Goal: Use online tool/utility: Utilize a website feature to perform a specific function

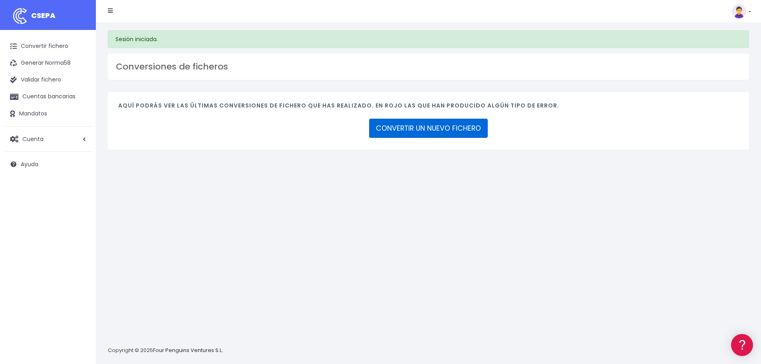
click at [388, 128] on link "CONVERTIR UN NUEVO FICHERO" at bounding box center [428, 128] width 119 height 19
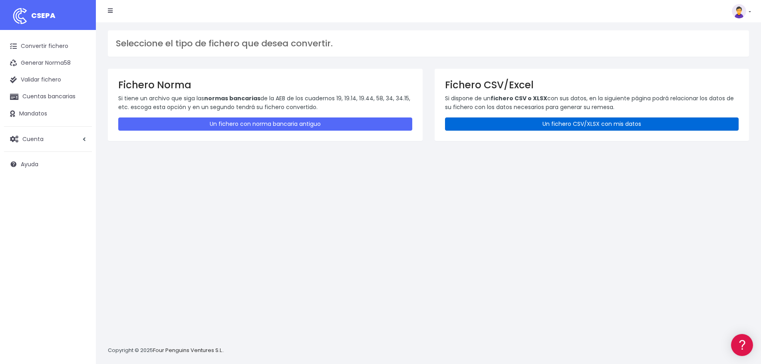
click at [581, 126] on link "Un fichero CSV/XLSX con mis datos" at bounding box center [592, 123] width 294 height 13
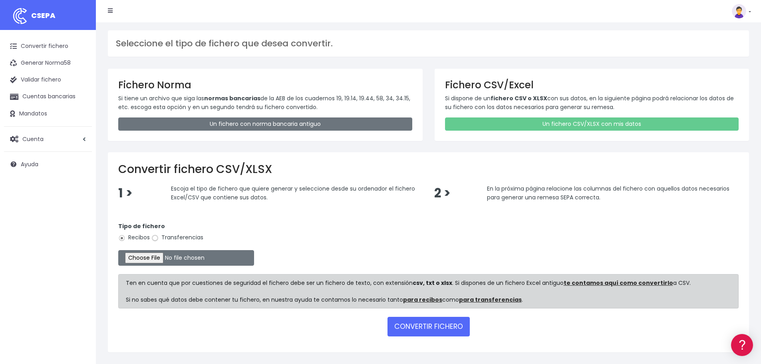
click at [154, 238] on input "Transferencias" at bounding box center [154, 237] width 7 height 7
radio input "true"
click at [175, 260] on input "file" at bounding box center [186, 258] width 136 height 16
type input "C:\fakepath\Fichero Banco DIA DEPORTE 09-25.xlsx"
click at [415, 327] on button "CONVERTIR FICHERO" at bounding box center [428, 326] width 82 height 19
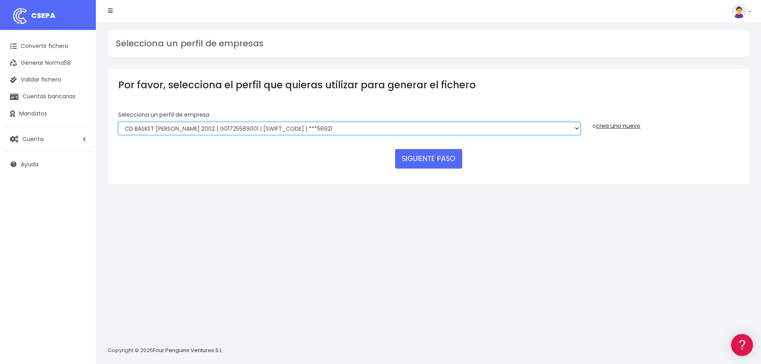
click at [305, 129] on select "FUNDACION BASKET [PERSON_NAME] 2002 | G50989565000 | [SWIFT_CODE] | ***94887 BA…" at bounding box center [349, 129] width 462 height 14
select select "1681"
click at [118, 122] on select "FUNDACION BASKET [PERSON_NAME] 2002 | G50989565000 | [SWIFT_CODE] | ***94887 BA…" at bounding box center [349, 129] width 462 height 14
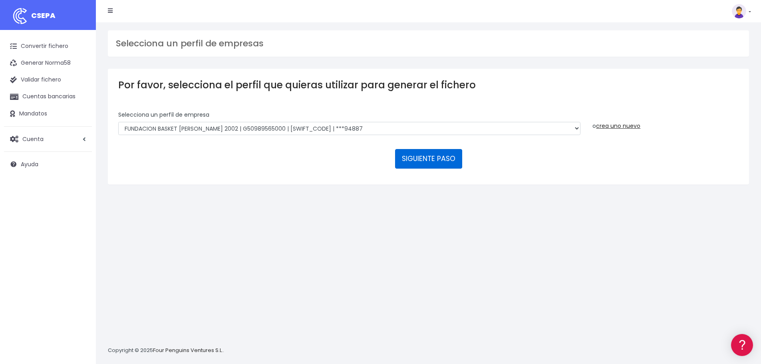
click at [441, 160] on button "SIGUIENTE PASO" at bounding box center [428, 158] width 67 height 19
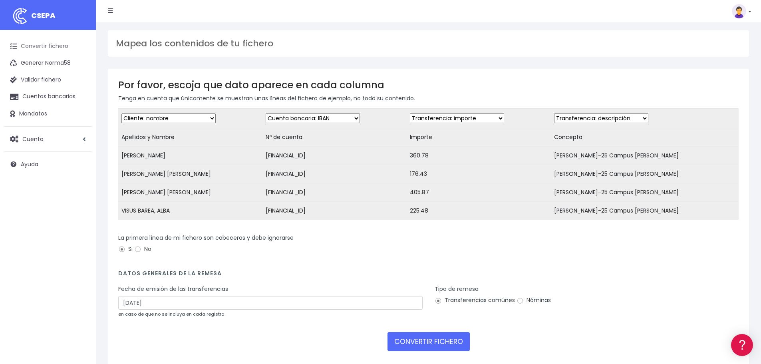
click at [67, 46] on link "Convertir fichero" at bounding box center [48, 46] width 88 height 17
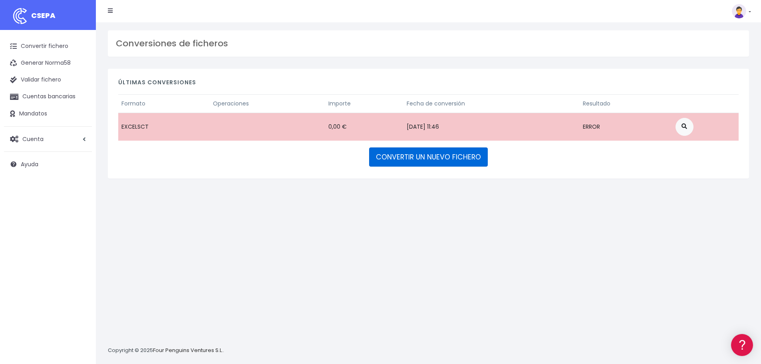
click at [453, 161] on link "CONVERTIR UN NUEVO FICHERO" at bounding box center [428, 156] width 119 height 19
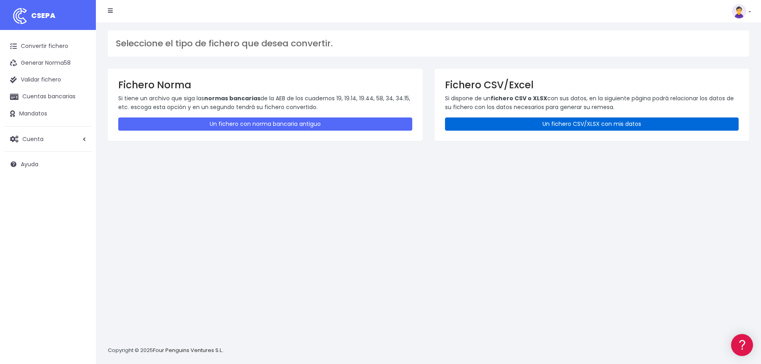
click at [607, 123] on link "Un fichero CSV/XLSX con mis datos" at bounding box center [592, 123] width 294 height 13
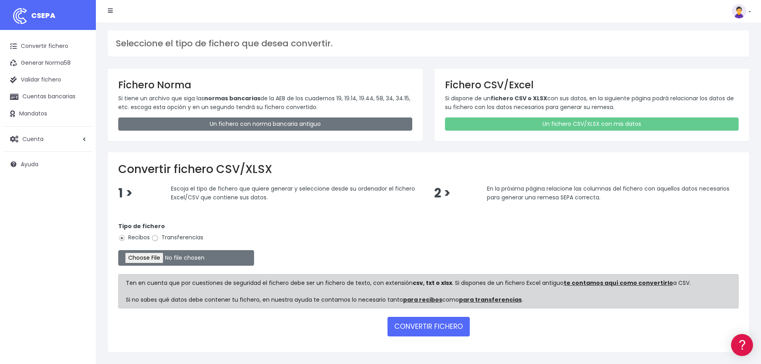
click at [154, 238] on input "Transferencias" at bounding box center [154, 237] width 7 height 7
radio input "true"
click at [173, 260] on input "file" at bounding box center [186, 258] width 136 height 16
type input "C:\fakepath\Fichero Banco DIA DEPORTE 09-25.xlsx"
click at [432, 323] on button "CONVERTIR FICHERO" at bounding box center [428, 326] width 82 height 19
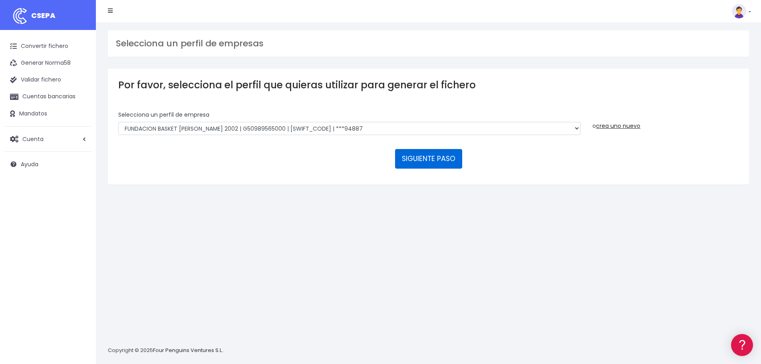
click at [439, 159] on button "SIGUIENTE PASO" at bounding box center [428, 158] width 67 height 19
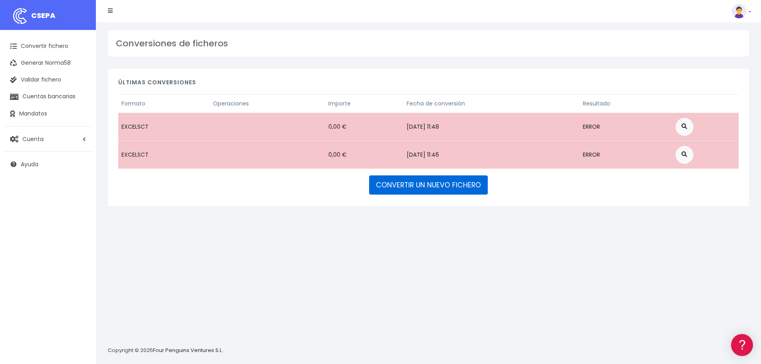
click at [444, 186] on link "CONVERTIR UN NUEVO FICHERO" at bounding box center [428, 184] width 119 height 19
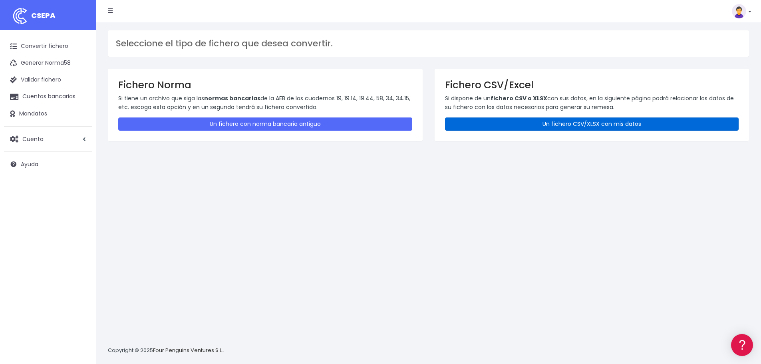
click at [530, 123] on link "Un fichero CSV/XLSX con mis datos" at bounding box center [592, 123] width 294 height 13
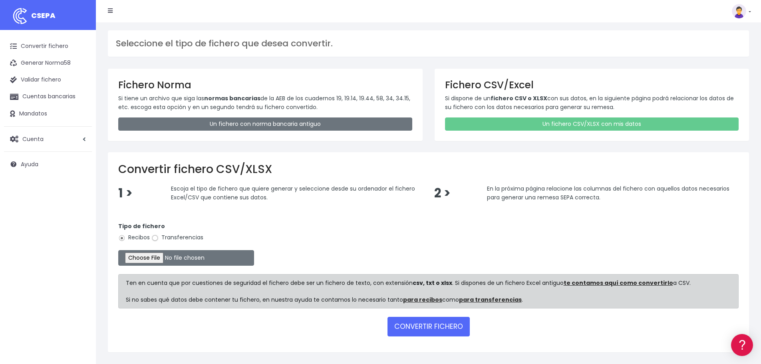
click at [157, 238] on input "Transferencias" at bounding box center [154, 237] width 7 height 7
radio input "true"
click at [160, 260] on input "file" at bounding box center [186, 258] width 136 height 16
type input "C:\fakepath\Fichero Banco DIA DEPORTE 09-25.xlsx"
click at [415, 328] on button "CONVERTIR FICHERO" at bounding box center [428, 326] width 82 height 19
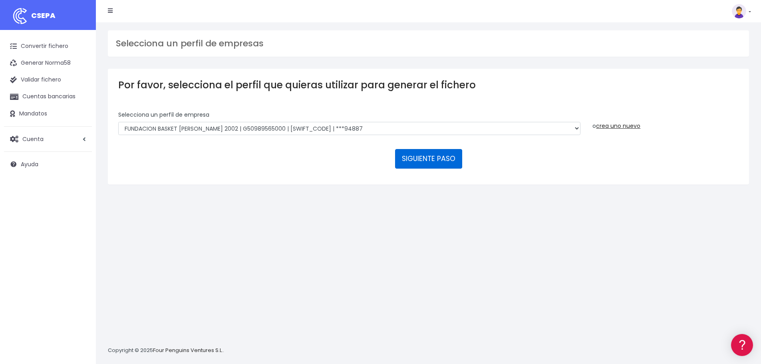
click at [432, 158] on button "SIGUIENTE PASO" at bounding box center [428, 158] width 67 height 19
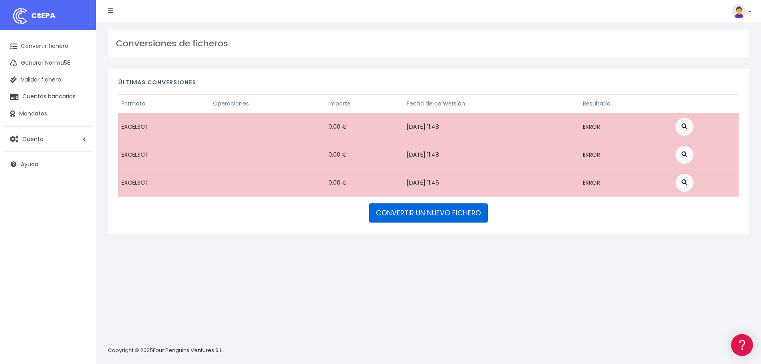
click at [430, 217] on link "CONVERTIR UN NUEVO FICHERO" at bounding box center [428, 212] width 119 height 19
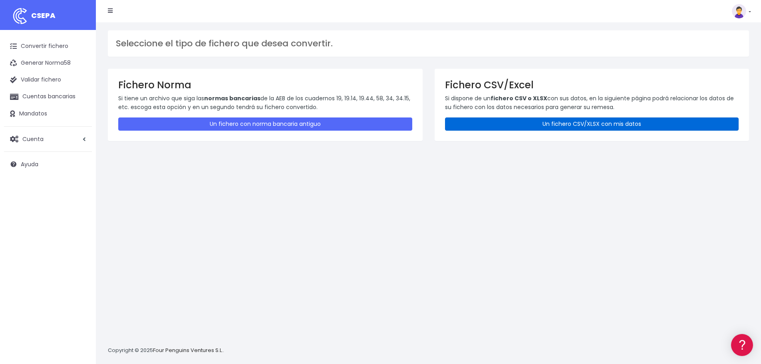
click at [640, 128] on link "Un fichero CSV/XLSX con mis datos" at bounding box center [592, 123] width 294 height 13
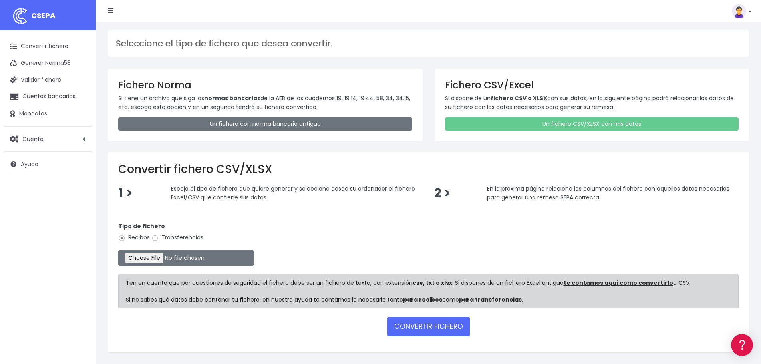
click at [157, 237] on input "Transferencias" at bounding box center [154, 237] width 7 height 7
radio input "true"
click at [176, 256] on input "file" at bounding box center [186, 258] width 136 height 16
type input "C:\fakepath\Fichero Banco DIA DEPORTE 09-25.xlsx"
click at [416, 322] on button "CONVERTIR FICHERO" at bounding box center [428, 326] width 82 height 19
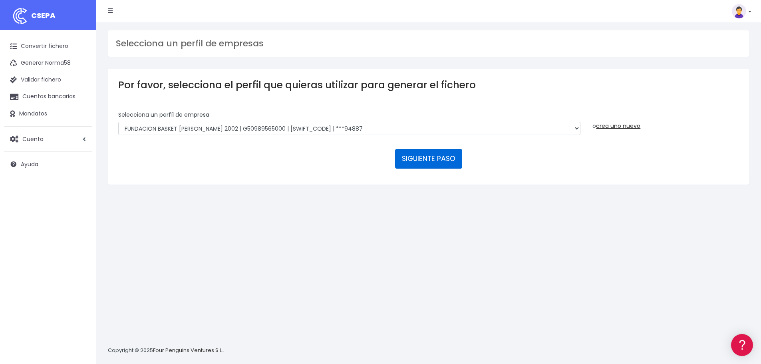
click at [424, 159] on button "SIGUIENTE PASO" at bounding box center [428, 158] width 67 height 19
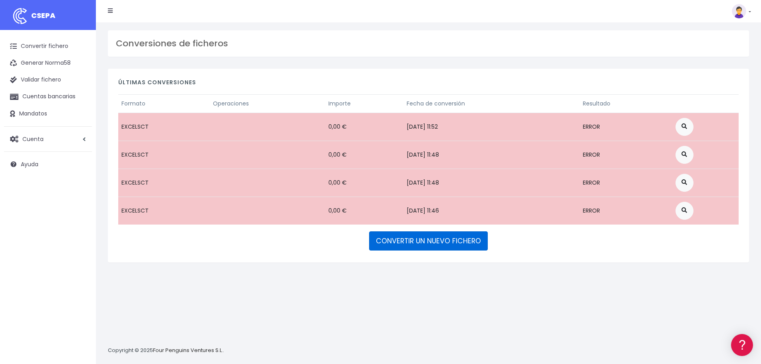
click at [410, 239] on link "CONVERTIR UN NUEVO FICHERO" at bounding box center [428, 240] width 119 height 19
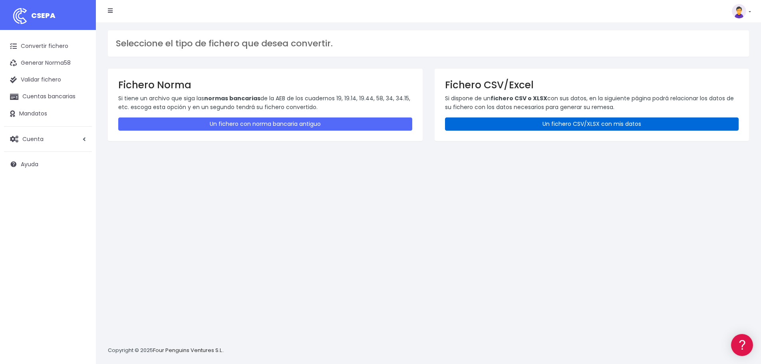
click at [587, 126] on link "Un fichero CSV/XLSX con mis datos" at bounding box center [592, 123] width 294 height 13
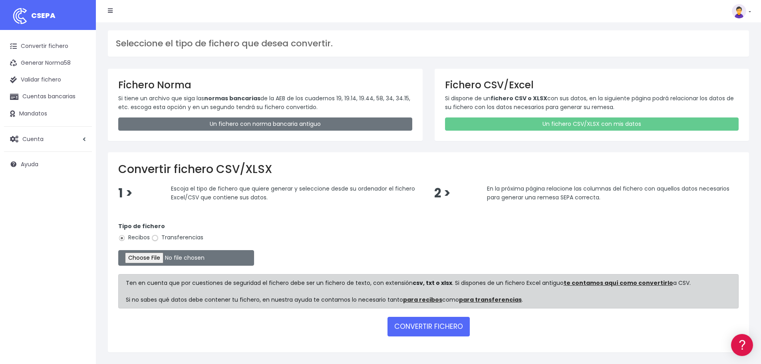
click at [157, 239] on input "Transferencias" at bounding box center [154, 237] width 7 height 7
radio input "true"
click at [167, 259] on input "file" at bounding box center [186, 258] width 136 height 16
type input "C:\fakepath\Fichero Banco DIA DEPORTE 09-25.xlsx"
click at [428, 325] on button "CONVERTIR FICHERO" at bounding box center [428, 326] width 82 height 19
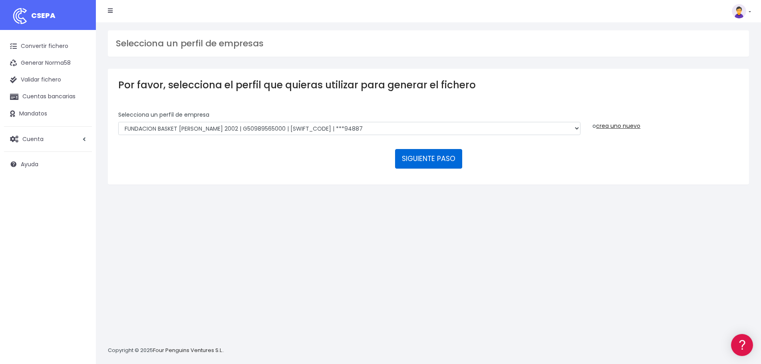
click at [428, 163] on button "SIGUIENTE PASO" at bounding box center [428, 158] width 67 height 19
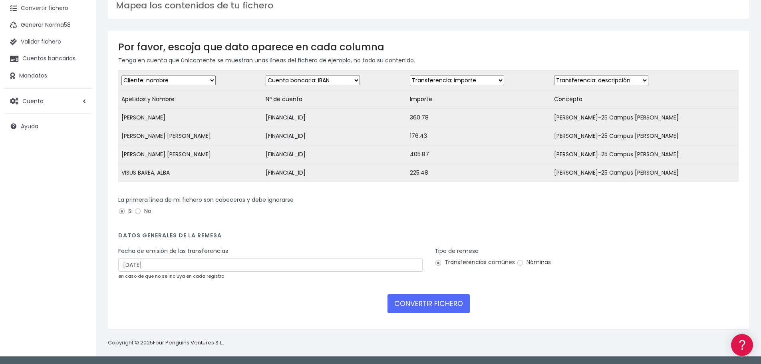
scroll to position [44, 0]
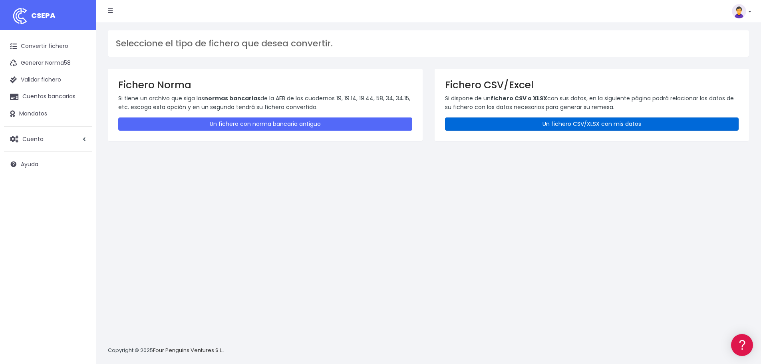
click at [553, 130] on link "Un fichero CSV/XLSX con mis datos" at bounding box center [592, 123] width 294 height 13
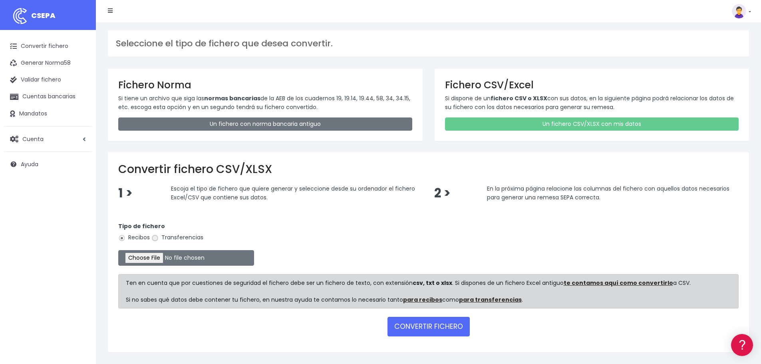
click at [155, 236] on input "Transferencias" at bounding box center [154, 237] width 7 height 7
radio input "true"
click at [173, 253] on input "file" at bounding box center [186, 258] width 136 height 16
type input "C:\fakepath\Fichero Banco DIA DEPORTE 09-25.xlsx"
click at [450, 325] on button "CONVERTIR FICHERO" at bounding box center [428, 326] width 82 height 19
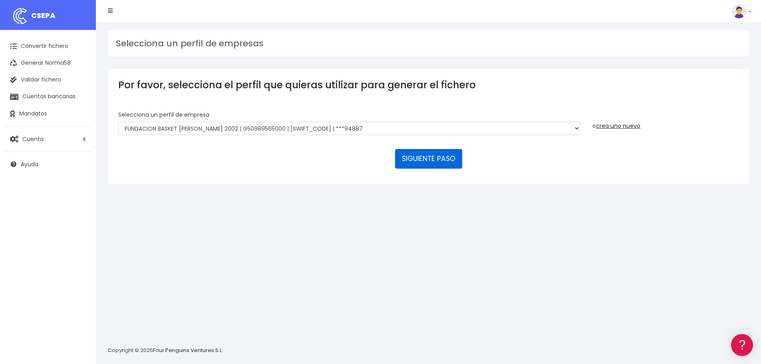
click at [428, 156] on button "SIGUIENTE PASO" at bounding box center [428, 158] width 67 height 19
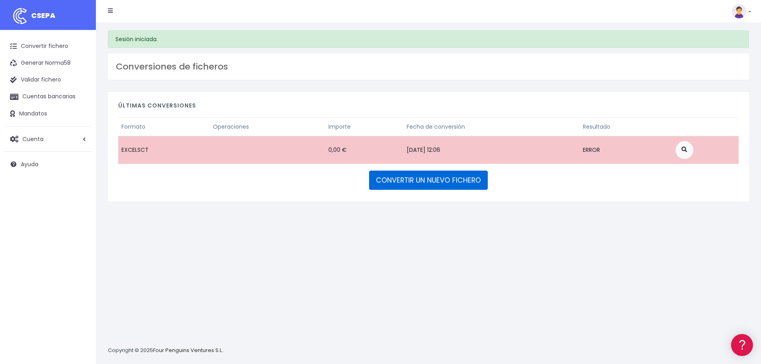
click at [424, 187] on link "CONVERTIR UN NUEVO FICHERO" at bounding box center [428, 180] width 119 height 19
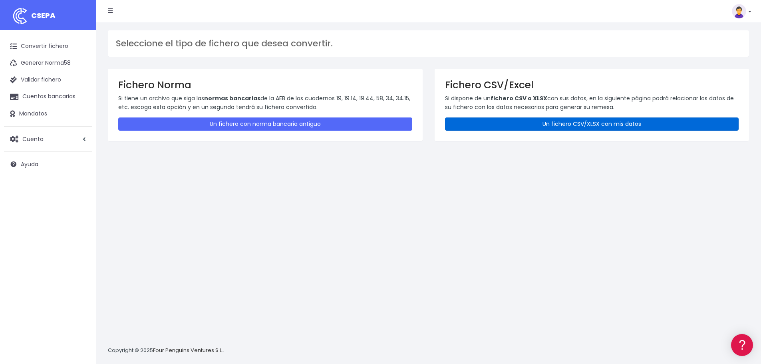
click at [575, 122] on link "Un fichero CSV/XLSX con mis datos" at bounding box center [592, 123] width 294 height 13
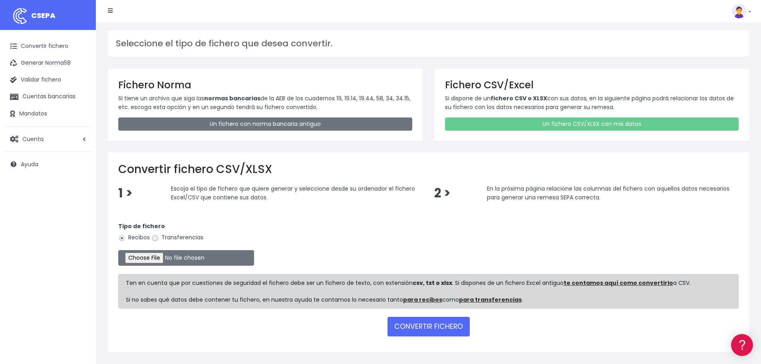
click at [157, 237] on input "Transferencias" at bounding box center [154, 237] width 7 height 7
radio input "true"
click at [160, 260] on input "file" at bounding box center [186, 258] width 136 height 16
type input "C:\fakepath\Fichero Banco DIA DEPORTE 09-25.xlsx"
click at [399, 327] on button "CONVERTIR FICHERO" at bounding box center [428, 326] width 82 height 19
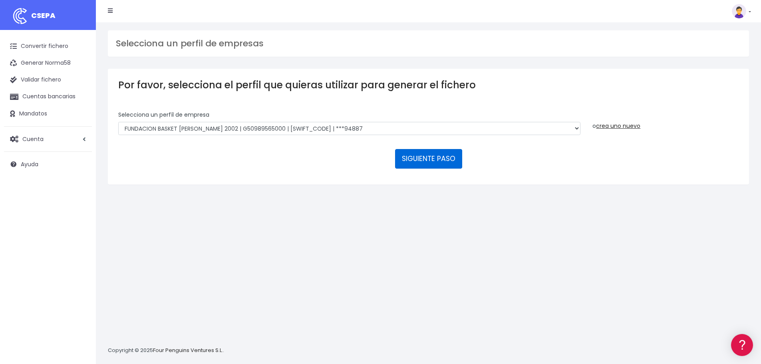
click at [420, 166] on button "SIGUIENTE PASO" at bounding box center [428, 158] width 67 height 19
